Goal: Navigation & Orientation: Find specific page/section

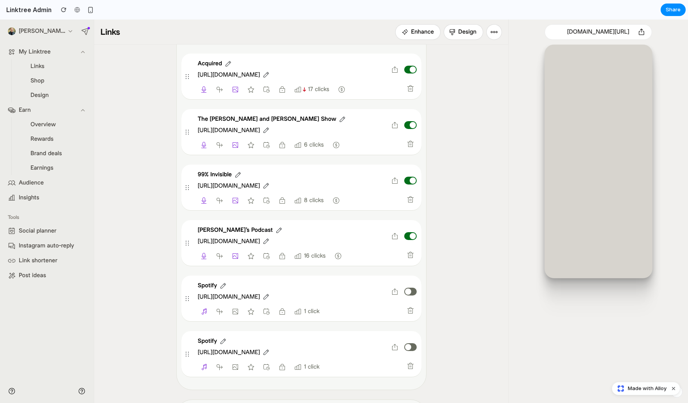
scroll to position [773, 0]
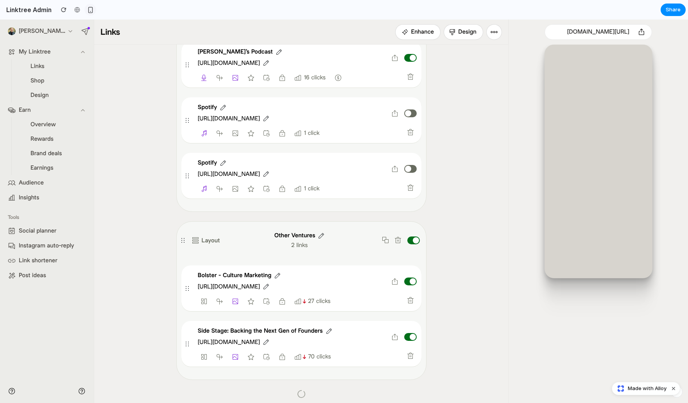
click at [88, 13] on button "button" at bounding box center [90, 10] width 12 height 12
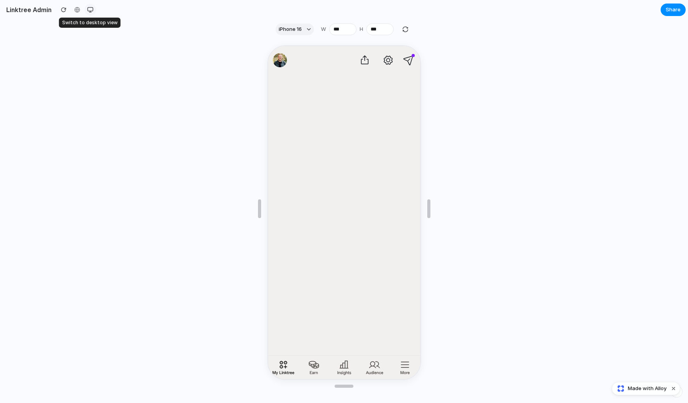
click at [88, 13] on button "button" at bounding box center [90, 10] width 12 height 12
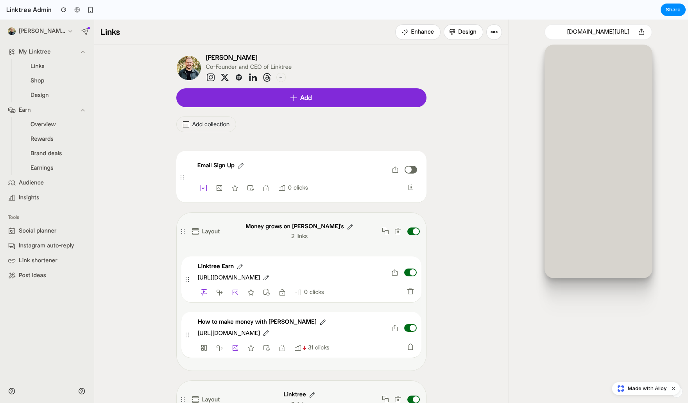
click at [56, 100] on li "Design" at bounding box center [48, 95] width 64 height 14
drag, startPoint x: 39, startPoint y: 112, endPoint x: 61, endPoint y: 143, distance: 38.0
click at [61, 143] on li "Earn Overview Rewards Brand deals Earnings" at bounding box center [47, 139] width 84 height 72
click at [61, 143] on li "Rewards" at bounding box center [48, 139] width 64 height 14
click at [38, 121] on span "Overview" at bounding box center [42, 124] width 25 height 7
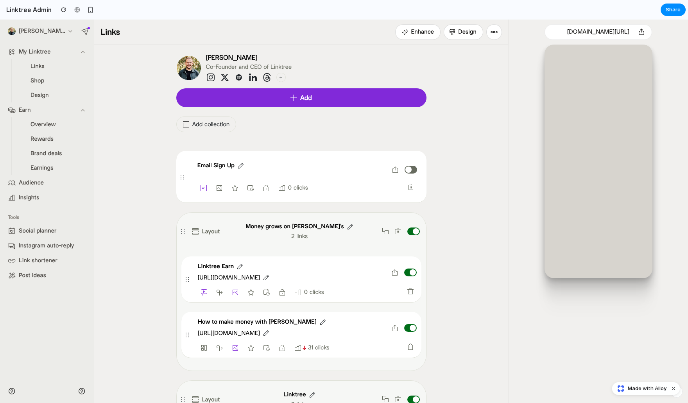
click at [38, 151] on span "Brand deals" at bounding box center [45, 153] width 31 height 7
click at [188, 197] on div "**********" at bounding box center [307, 177] width 238 height 52
drag, startPoint x: 138, startPoint y: 136, endPoint x: 360, endPoint y: 237, distance: 243.9
click at [360, 237] on div "**********" at bounding box center [299, 231] width 153 height 18
